Goal: Information Seeking & Learning: Check status

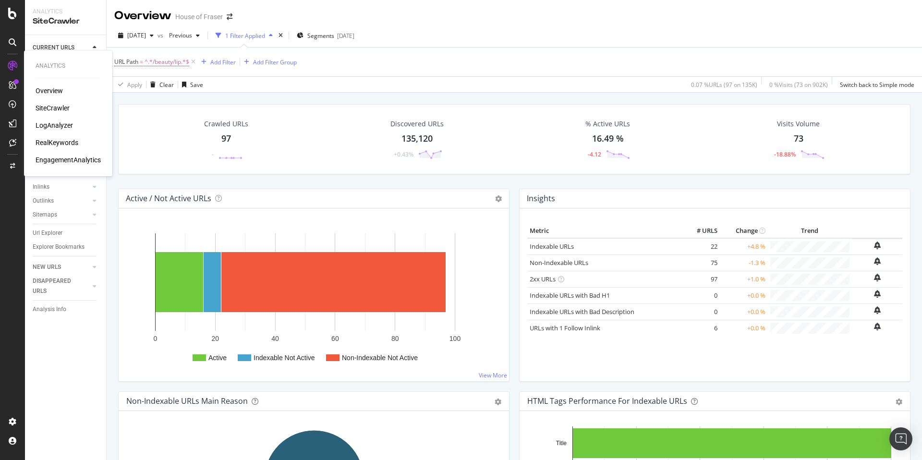
click at [13, 69] on icon at bounding box center [13, 66] width 10 height 10
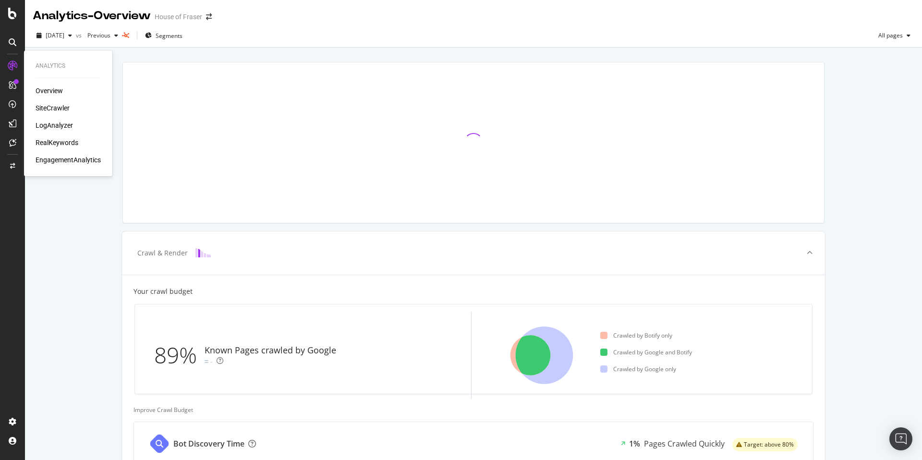
click at [55, 90] on div "Overview" at bounding box center [49, 91] width 27 height 10
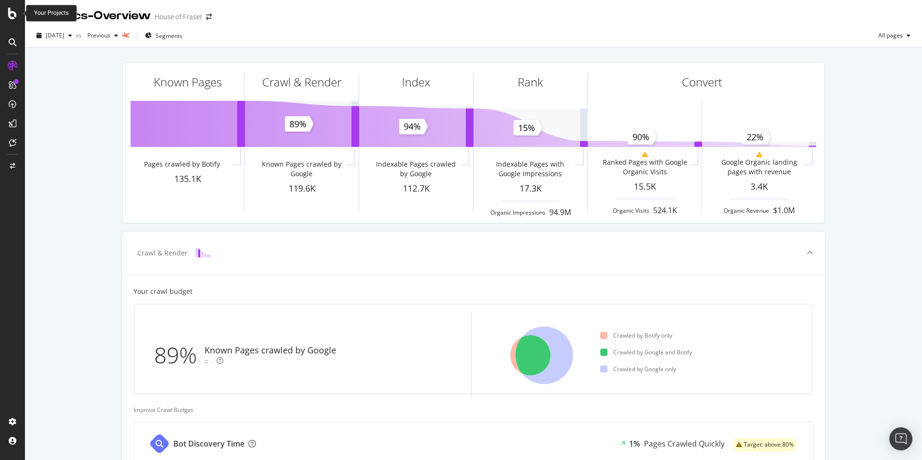
click at [10, 13] on icon at bounding box center [12, 14] width 9 height 12
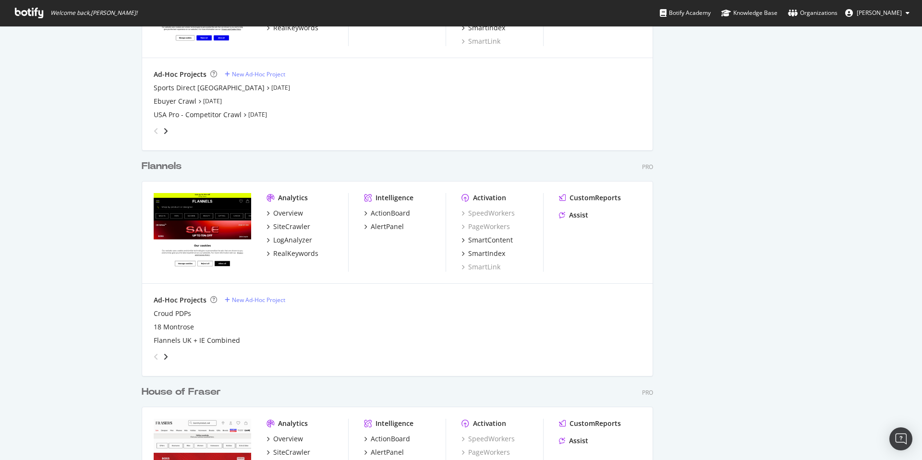
scroll to position [895, 0]
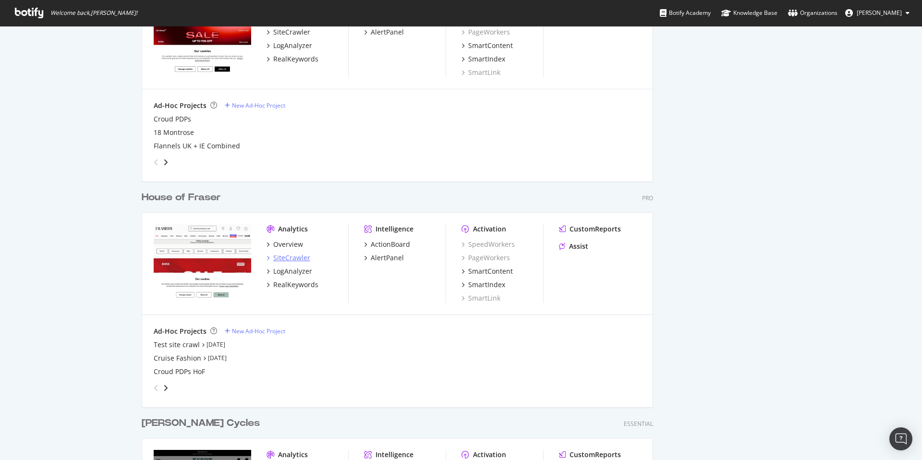
click at [287, 259] on div "SiteCrawler" at bounding box center [291, 258] width 37 height 10
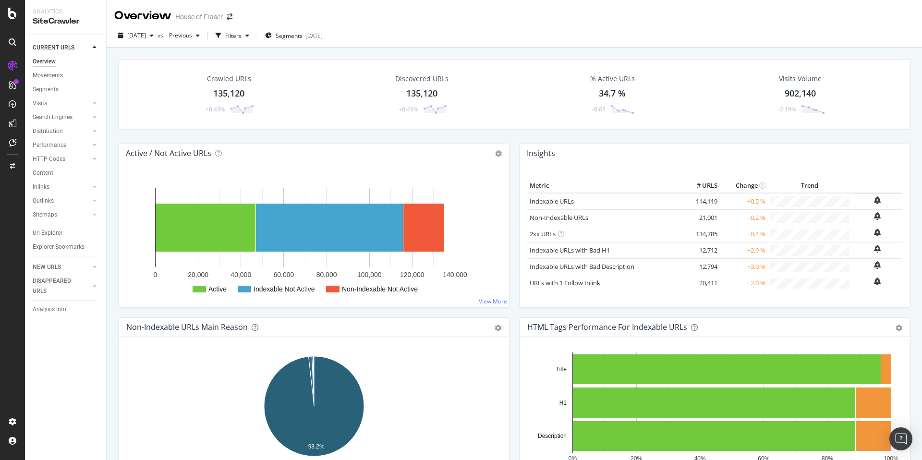
click at [48, 153] on div "HTTP Codes" at bounding box center [69, 159] width 73 height 14
click at [57, 157] on div "HTTP Codes" at bounding box center [49, 159] width 33 height 10
